Goal: Information Seeking & Learning: Learn about a topic

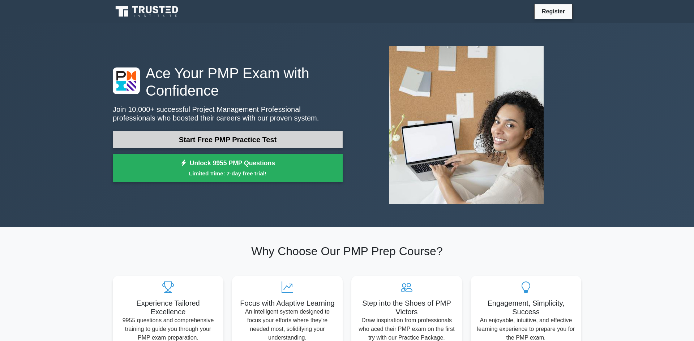
click at [242, 143] on link "Start Free PMP Practice Test" at bounding box center [228, 139] width 230 height 17
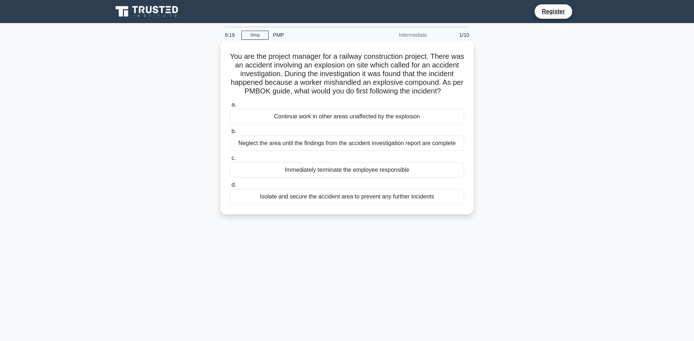
click at [398, 197] on div "Isolate and secure the accident area to prevent any further incidents" at bounding box center [347, 196] width 234 height 15
click at [230, 188] on input "d. Isolate and secure the accident area to prevent any further incidents" at bounding box center [230, 185] width 0 height 5
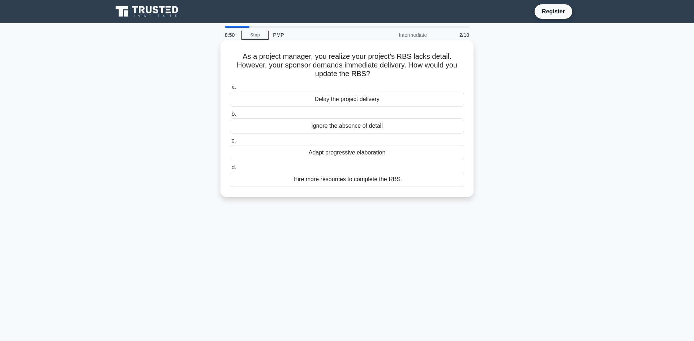
click at [349, 154] on div "Adapt progressive elaboration" at bounding box center [347, 152] width 234 height 15
click at [230, 143] on input "c. Adapt progressive elaboration" at bounding box center [230, 141] width 0 height 5
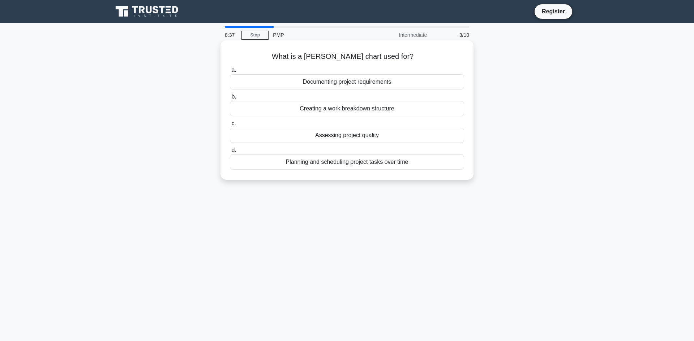
click at [362, 162] on div "Planning and scheduling project tasks over time" at bounding box center [347, 162] width 234 height 15
click at [230, 153] on input "d. Planning and scheduling project tasks over time" at bounding box center [230, 150] width 0 height 5
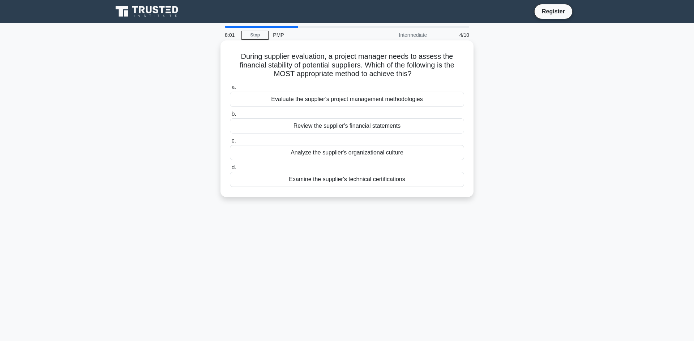
click at [353, 130] on div "Review the supplier's financial statements" at bounding box center [347, 126] width 234 height 15
click at [230, 117] on input "b. Review the supplier's financial statements" at bounding box center [230, 114] width 0 height 5
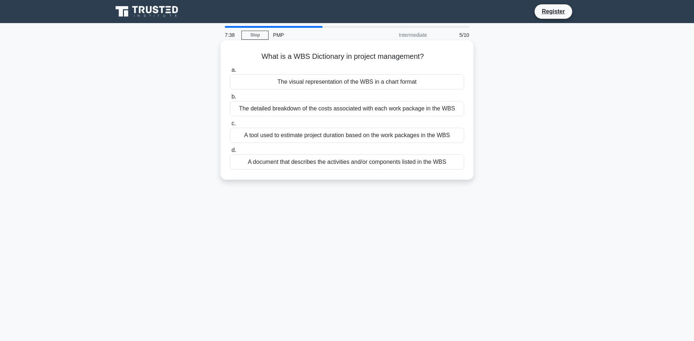
click at [353, 163] on div "A document that describes the activities and/or components listed in the WBS" at bounding box center [347, 162] width 234 height 15
click at [230, 153] on input "d. A document that describes the activities and/or components listed in the WBS" at bounding box center [230, 150] width 0 height 5
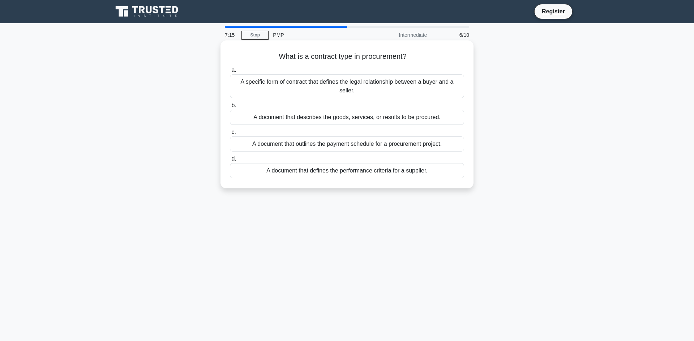
click at [341, 171] on div "A document that defines the performance criteria for a supplier." at bounding box center [347, 170] width 234 height 15
click at [230, 161] on input "d. A document that defines the performance criteria for a supplier." at bounding box center [230, 159] width 0 height 5
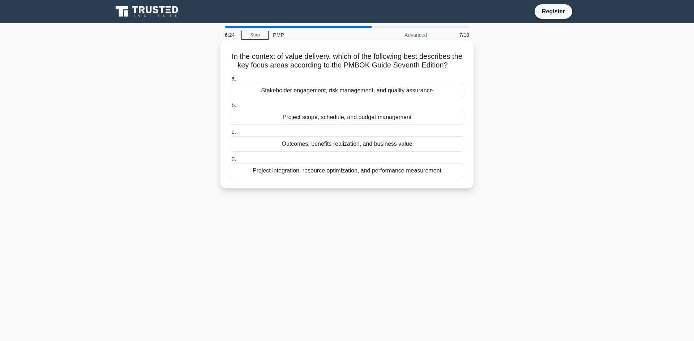
click at [331, 120] on div "Project scope, schedule, and budget management" at bounding box center [347, 117] width 234 height 15
click at [230, 108] on input "b. Project scope, schedule, and budget management" at bounding box center [230, 105] width 0 height 5
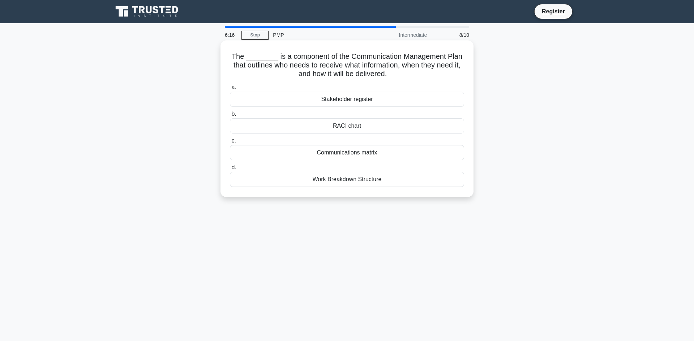
click at [382, 101] on div "Stakeholder register" at bounding box center [347, 99] width 234 height 15
click at [230, 90] on input "a. Stakeholder register" at bounding box center [230, 87] width 0 height 5
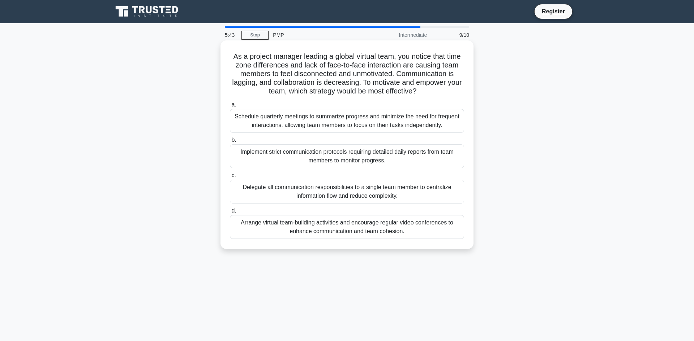
click at [336, 229] on div "Arrange virtual team-building activities and encourage regular video conference…" at bounding box center [347, 227] width 234 height 24
click at [230, 214] on input "d. Arrange virtual team-building activities and encourage regular video confere…" at bounding box center [230, 211] width 0 height 5
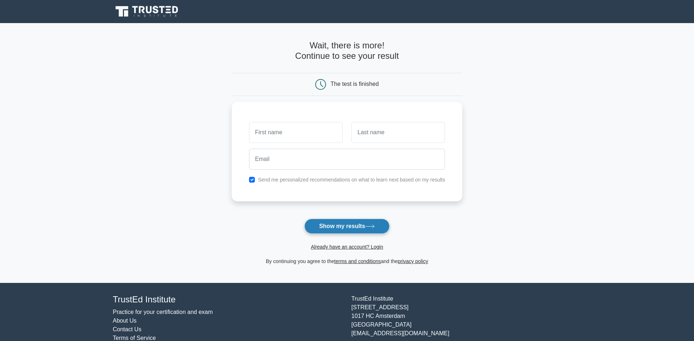
click at [362, 226] on button "Show my results" at bounding box center [346, 226] width 85 height 15
